Goal: Information Seeking & Learning: Find specific fact

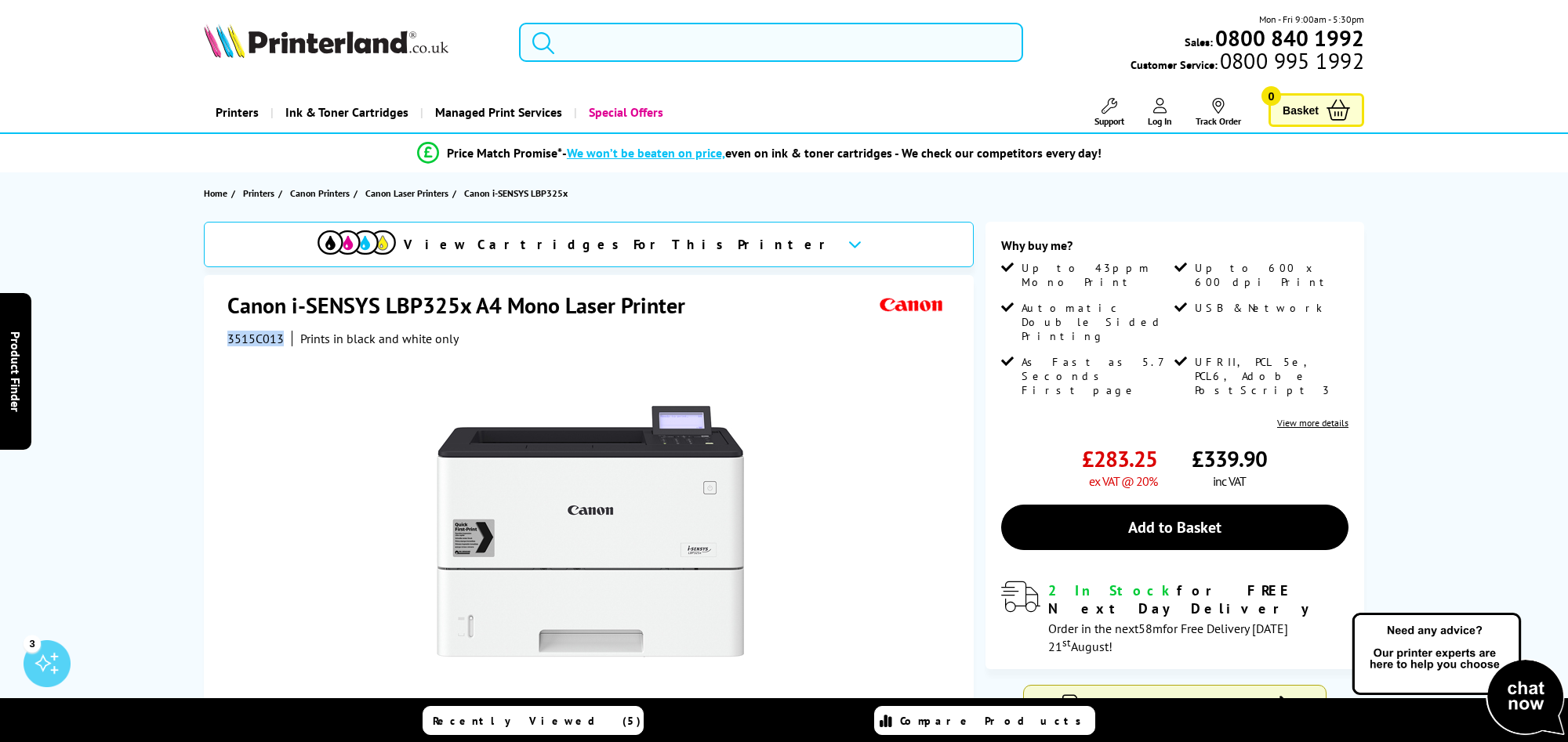
drag, startPoint x: 0, startPoint y: 0, endPoint x: 658, endPoint y: 35, distance: 658.9
click at [658, 35] on input "search" at bounding box center [771, 42] width 503 height 39
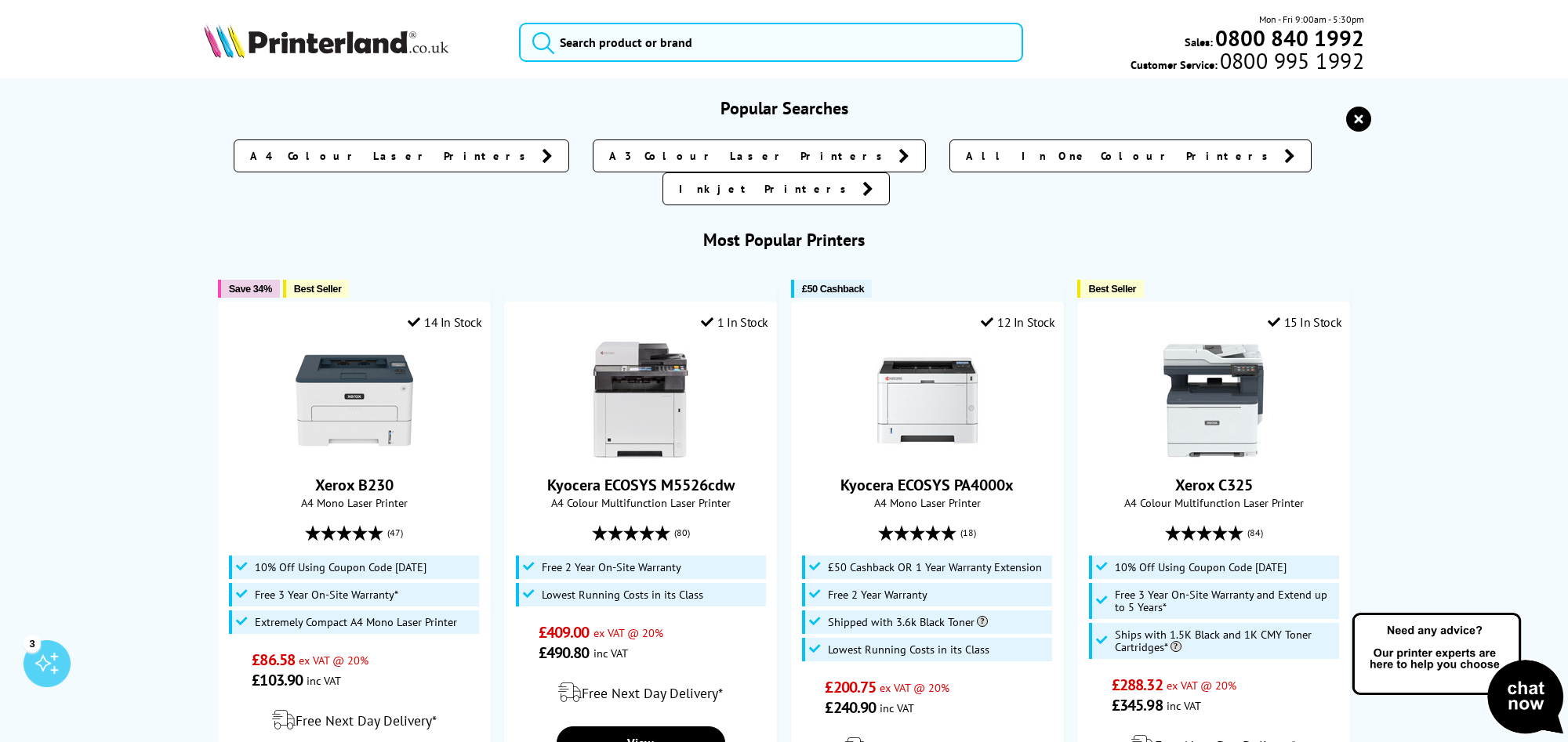
drag, startPoint x: 658, startPoint y: 35, endPoint x: 207, endPoint y: 104, distance: 456.2
click at [207, 104] on h3 "Popular Searches" at bounding box center [784, 108] width 1160 height 22
drag, startPoint x: 646, startPoint y: 68, endPoint x: 632, endPoint y: 55, distance: 19.1
paste input "SP325SFNw"
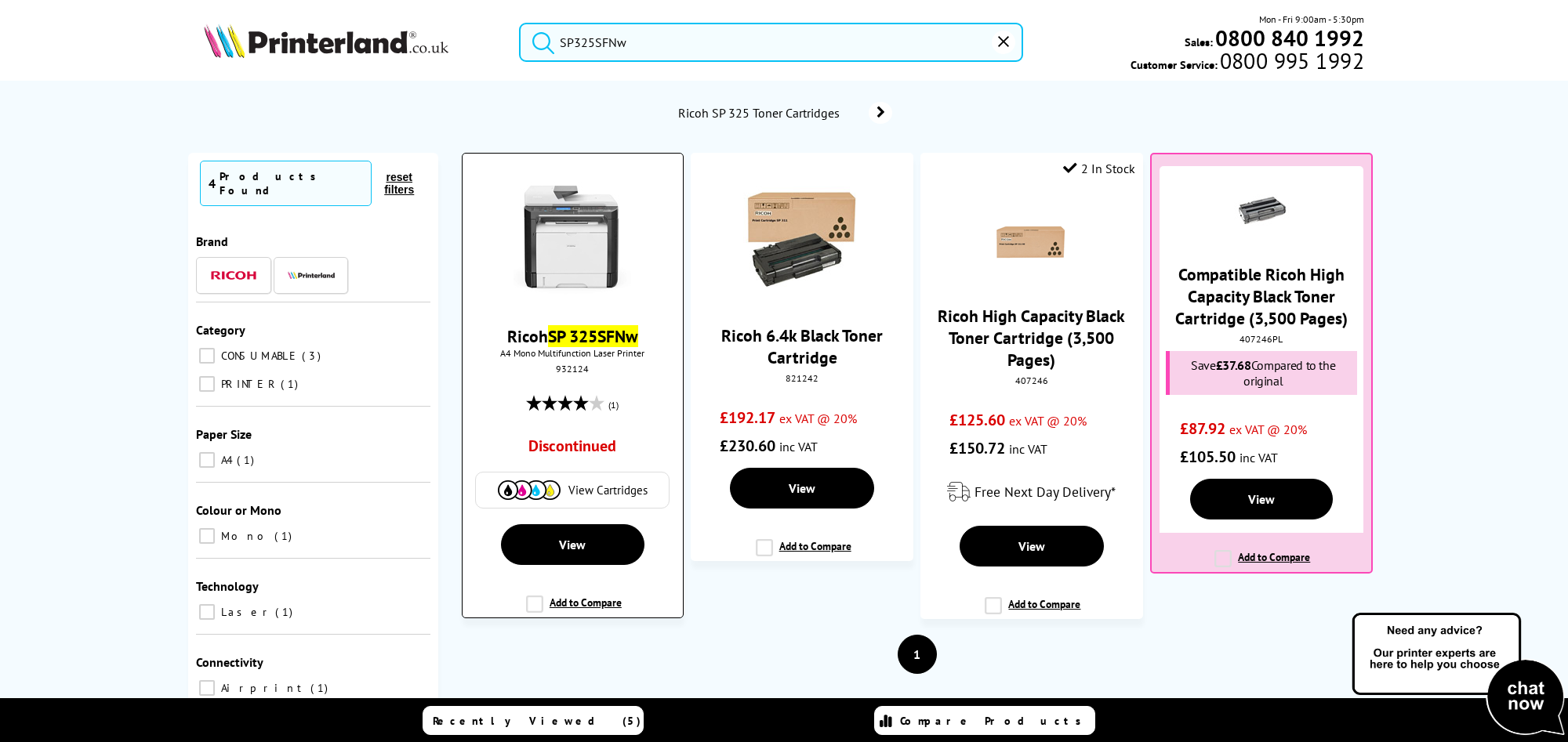
type input "SP325SFNw"
click at [517, 223] on img at bounding box center [573, 240] width 117 height 117
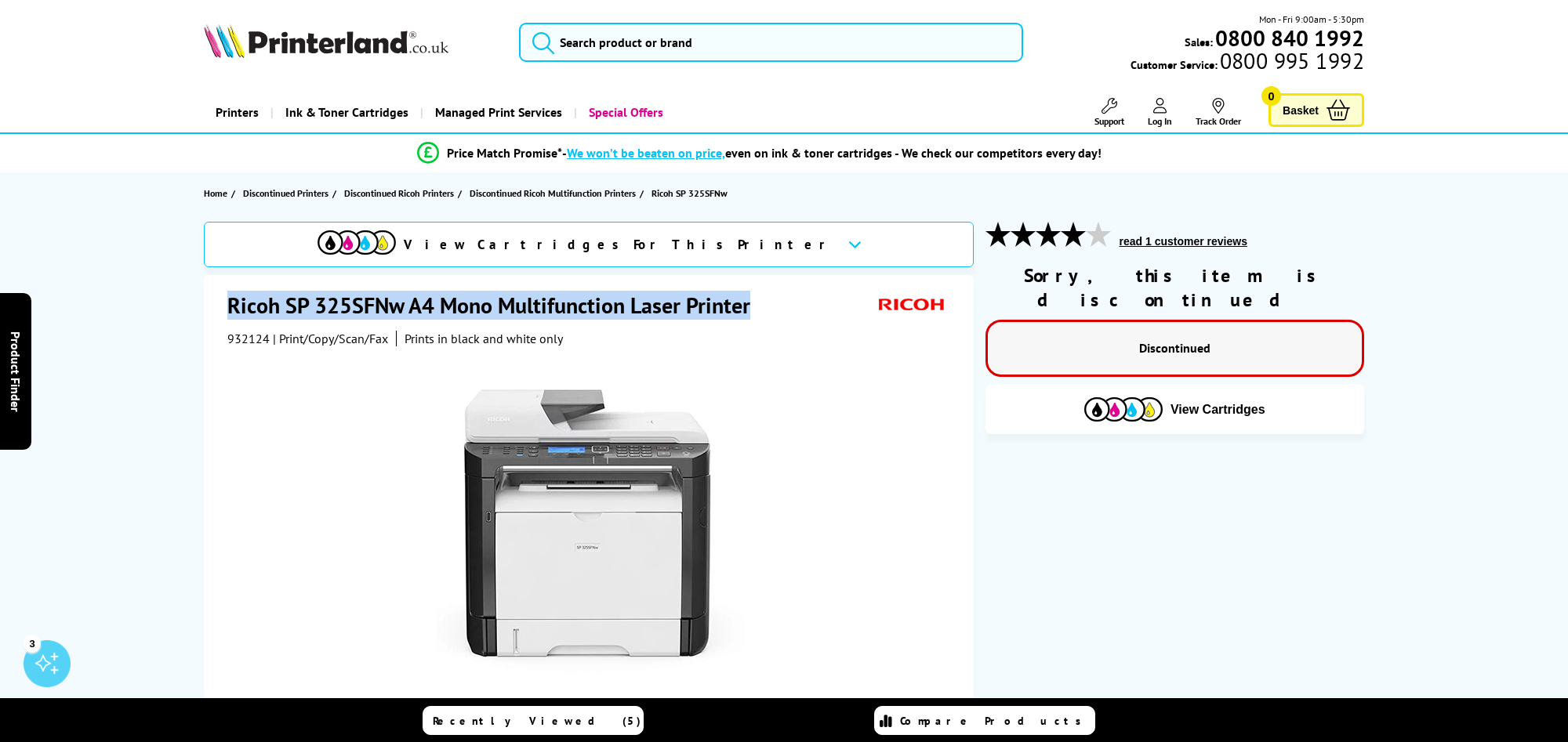
drag, startPoint x: 232, startPoint y: 300, endPoint x: 757, endPoint y: 285, distance: 525.2
click at [757, 285] on div "Ricoh SP 325SFNw A4 Mono Multifunction Laser Printer 932124 | Print/Copy/Scan/F…" at bounding box center [589, 594] width 770 height 639
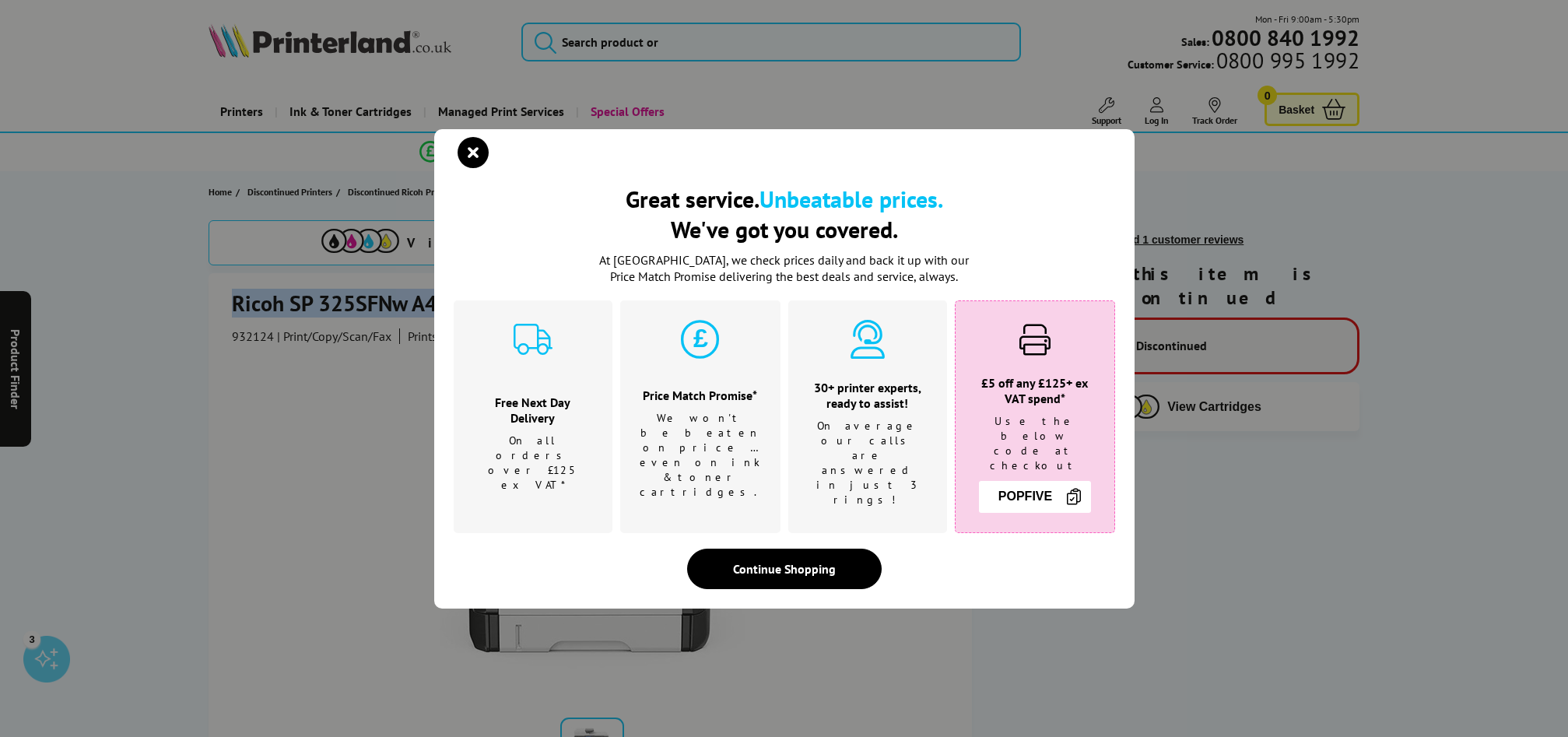
drag, startPoint x: 700, startPoint y: 299, endPoint x: 476, endPoint y: 168, distance: 259.5
click at [471, 168] on icon "close modal" at bounding box center [472, 153] width 31 height 31
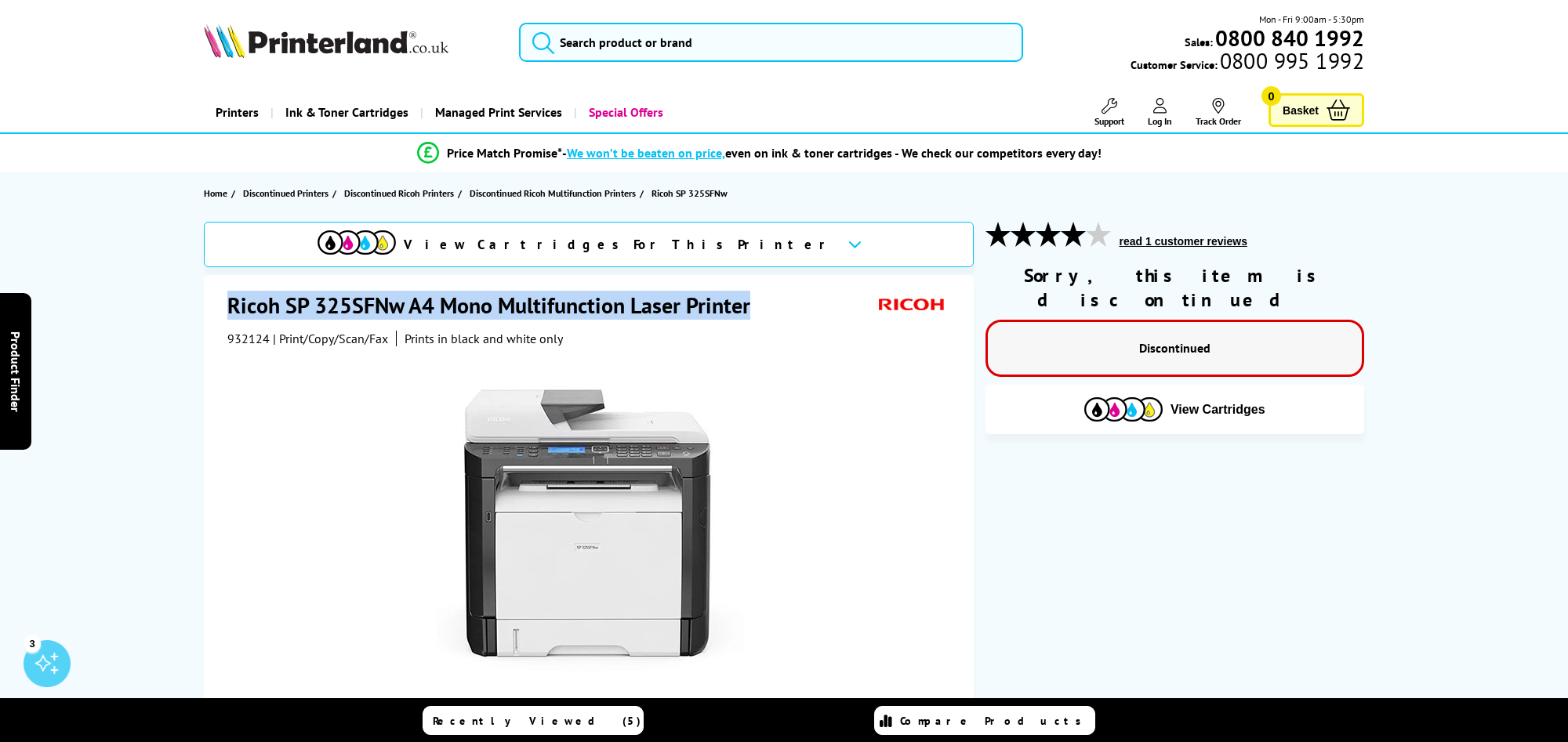
copy h1 "Ricoh SP 325SFNw A4 Mono Multifunction Laser Printer"
